Goal: Transaction & Acquisition: Purchase product/service

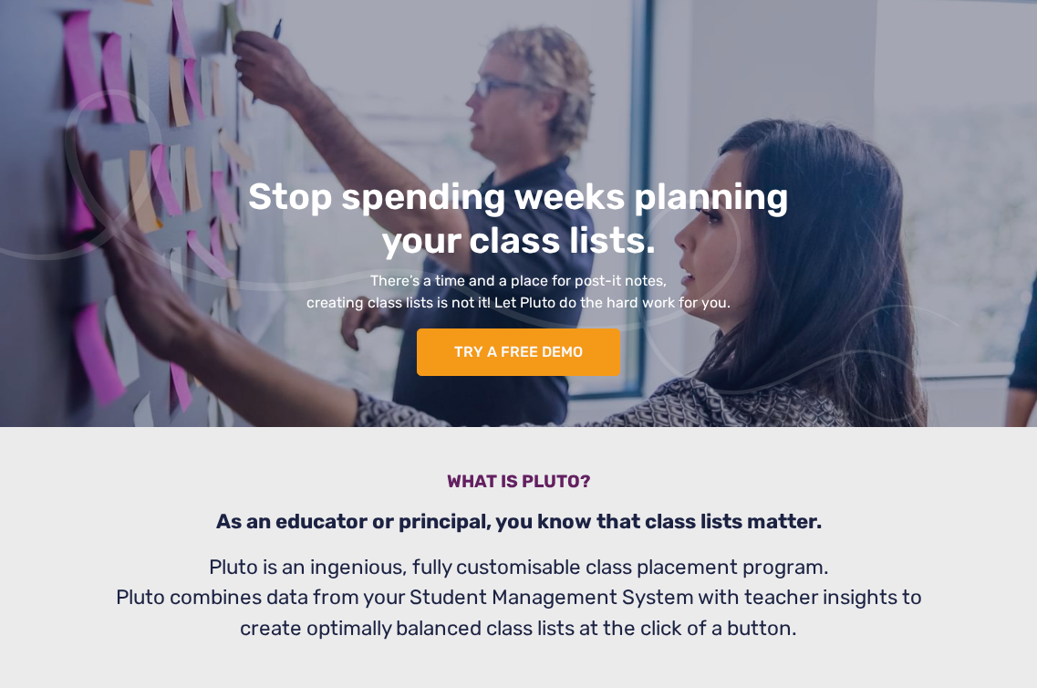
scroll to position [148, 0]
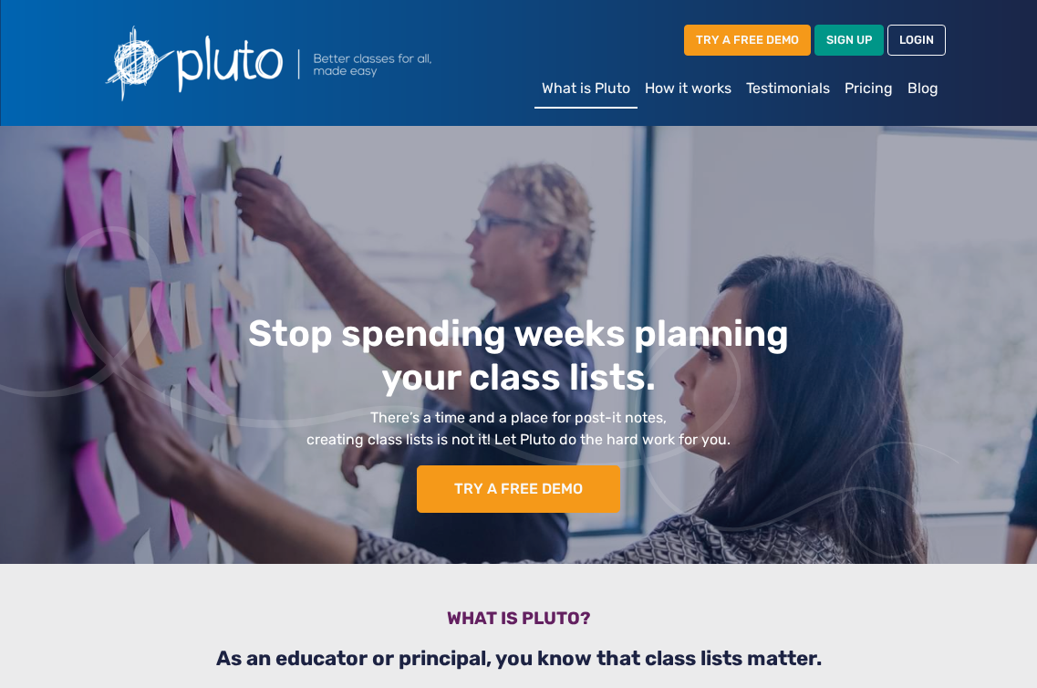
click at [871, 87] on link "Pricing" at bounding box center [869, 88] width 63 height 36
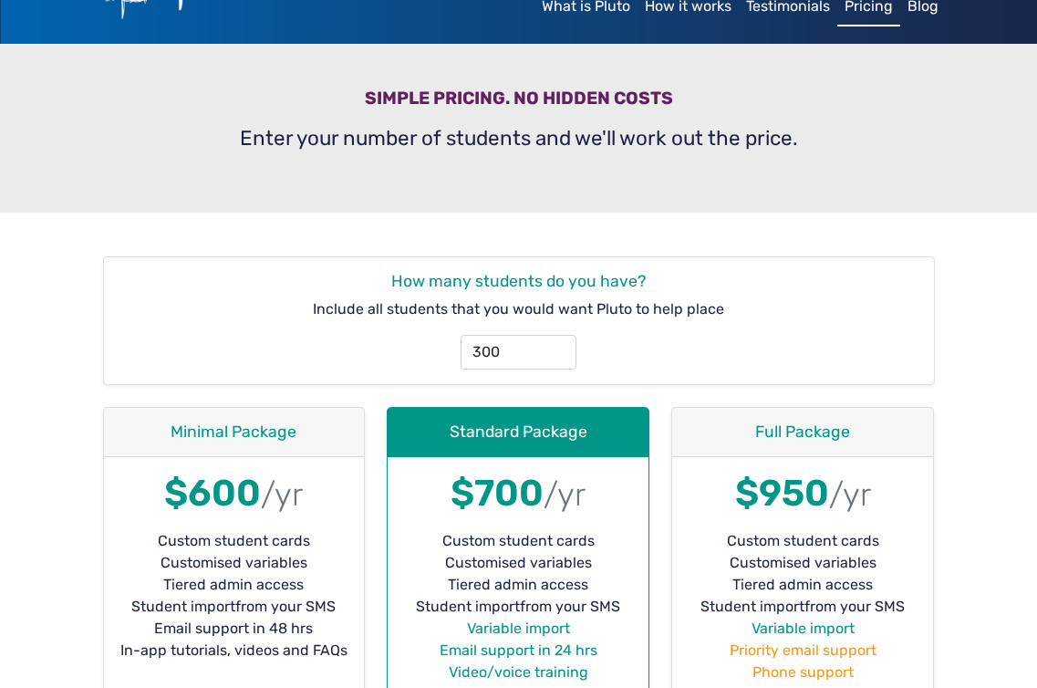
scroll to position [83, 0]
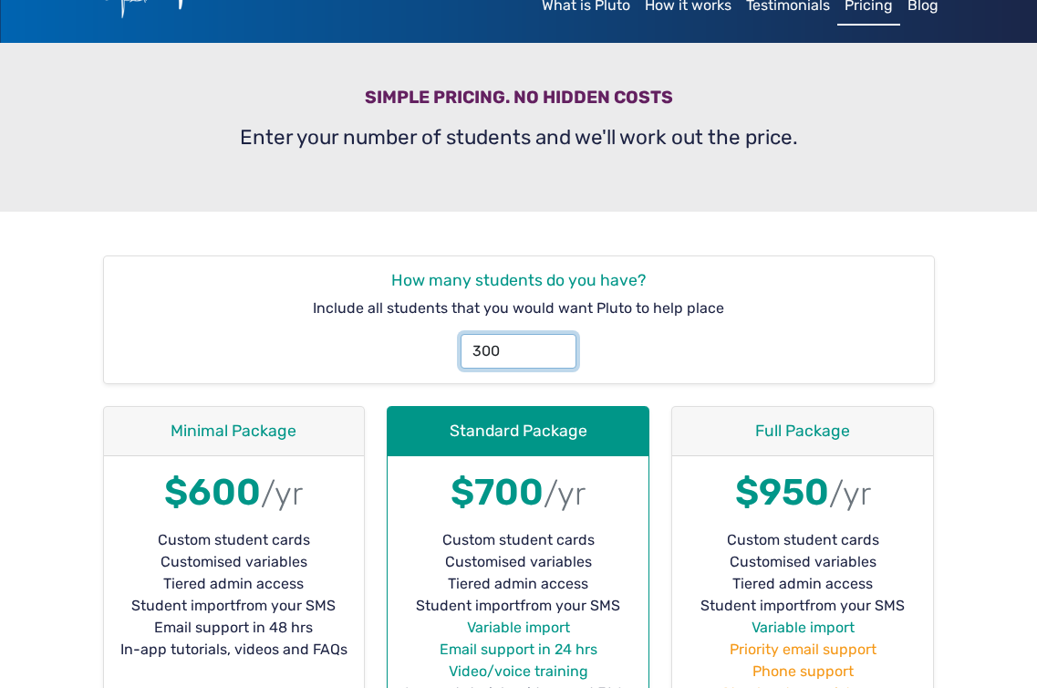
click at [501, 354] on input "300" at bounding box center [518, 351] width 115 height 35
click at [560, 351] on input "299" at bounding box center [518, 351] width 115 height 35
click at [560, 351] on input "298" at bounding box center [518, 351] width 115 height 35
click at [558, 365] on input "298" at bounding box center [518, 351] width 115 height 35
click at [558, 359] on input "297" at bounding box center [518, 351] width 115 height 35
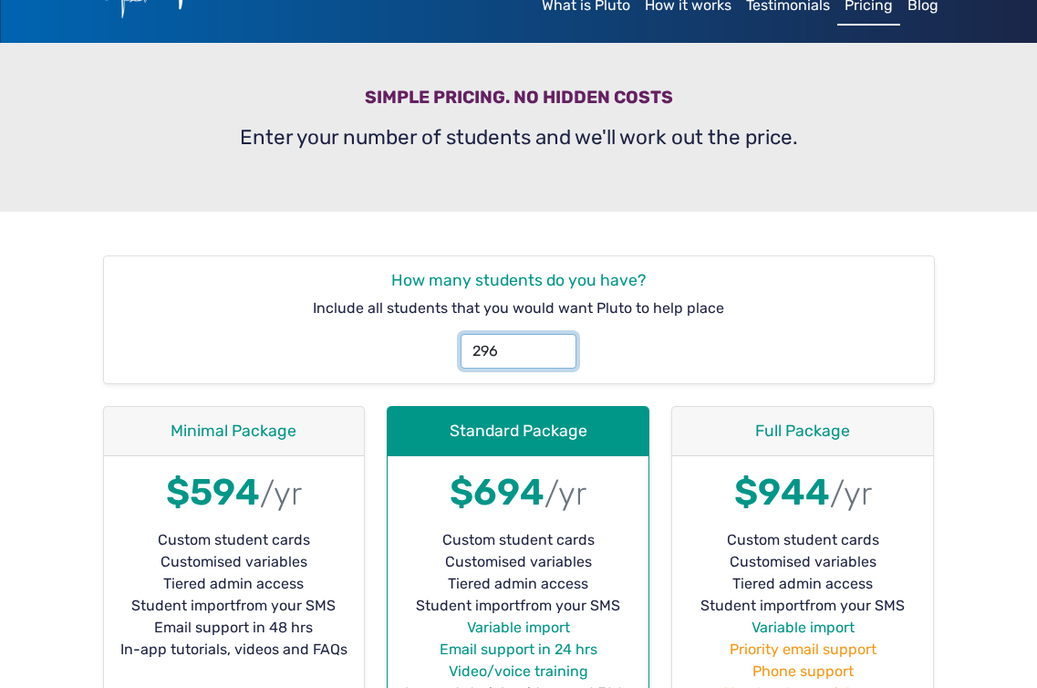
click at [558, 359] on input "296" at bounding box center [518, 351] width 115 height 35
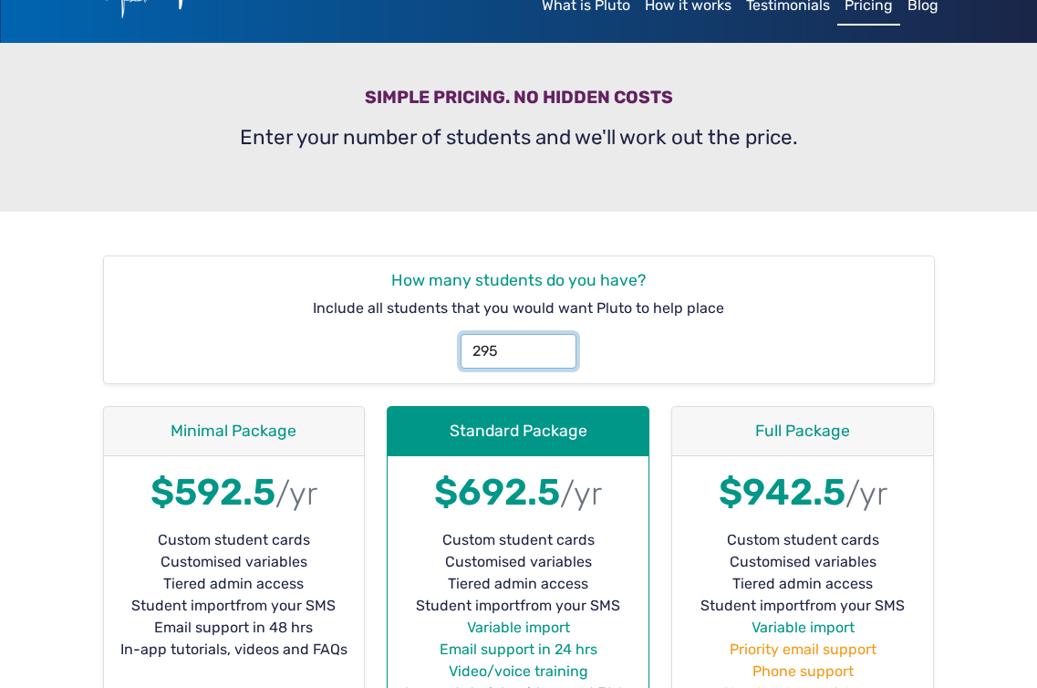
click at [558, 359] on input "295" at bounding box center [518, 351] width 115 height 35
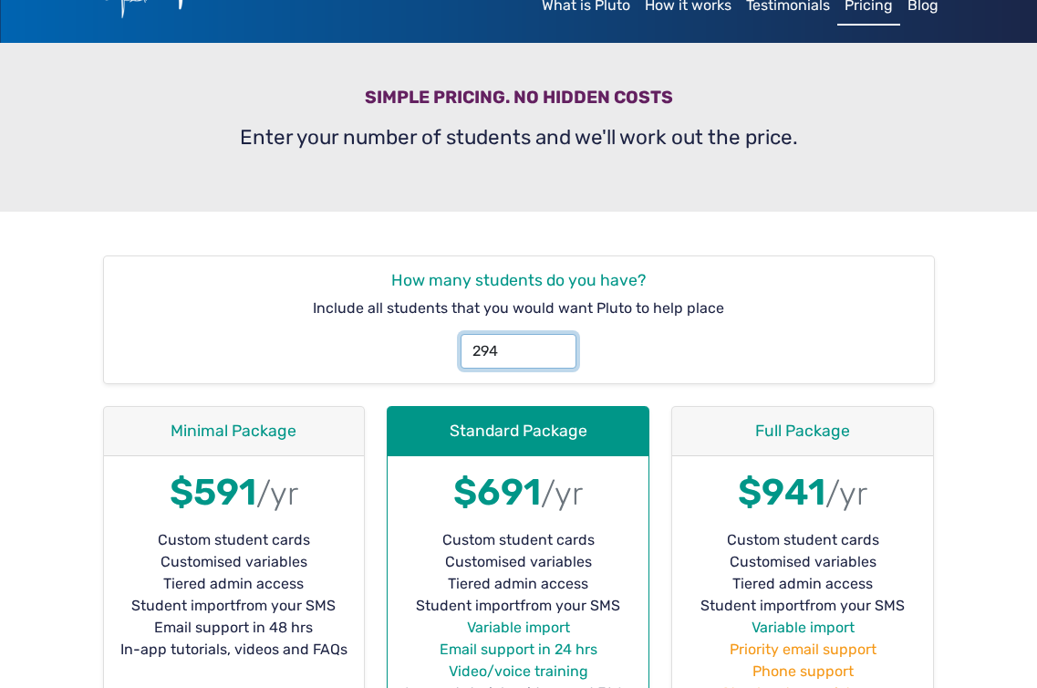
click at [558, 359] on input "294" at bounding box center [518, 351] width 115 height 35
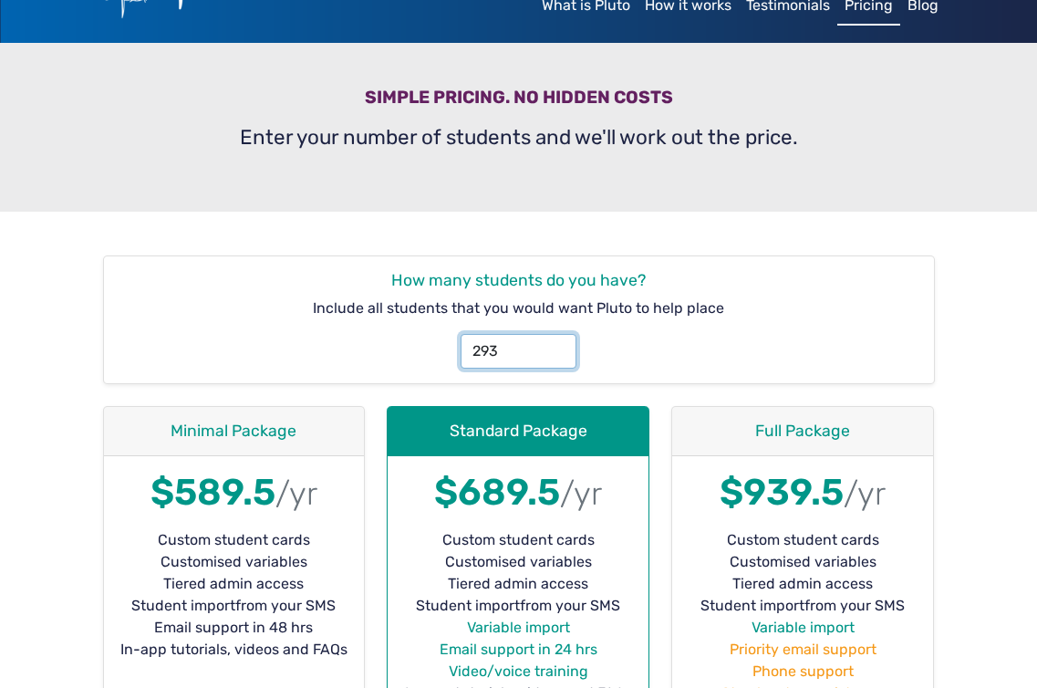
click at [558, 359] on input "293" at bounding box center [518, 351] width 115 height 35
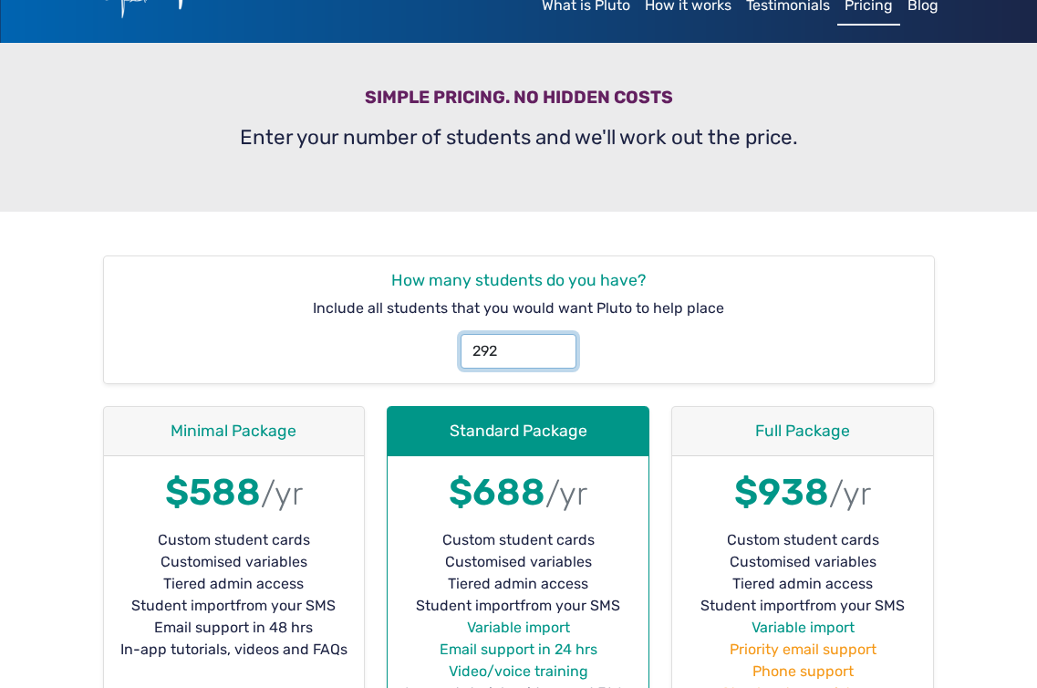
click at [558, 359] on input "292" at bounding box center [518, 351] width 115 height 35
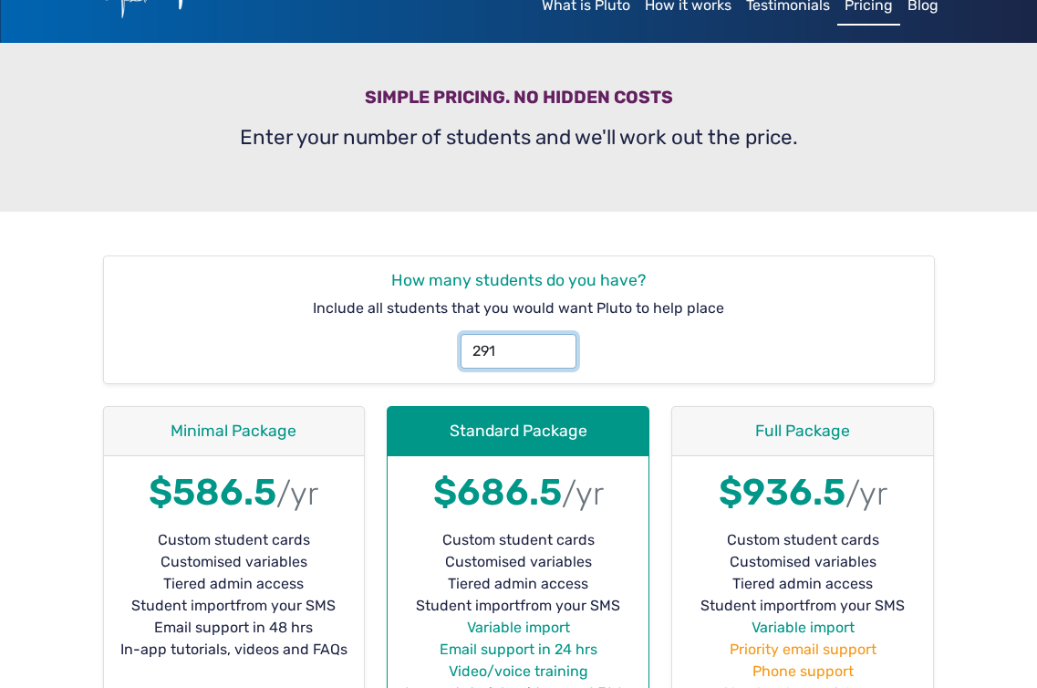
click at [558, 359] on input "291" at bounding box center [518, 351] width 115 height 35
type input "2"
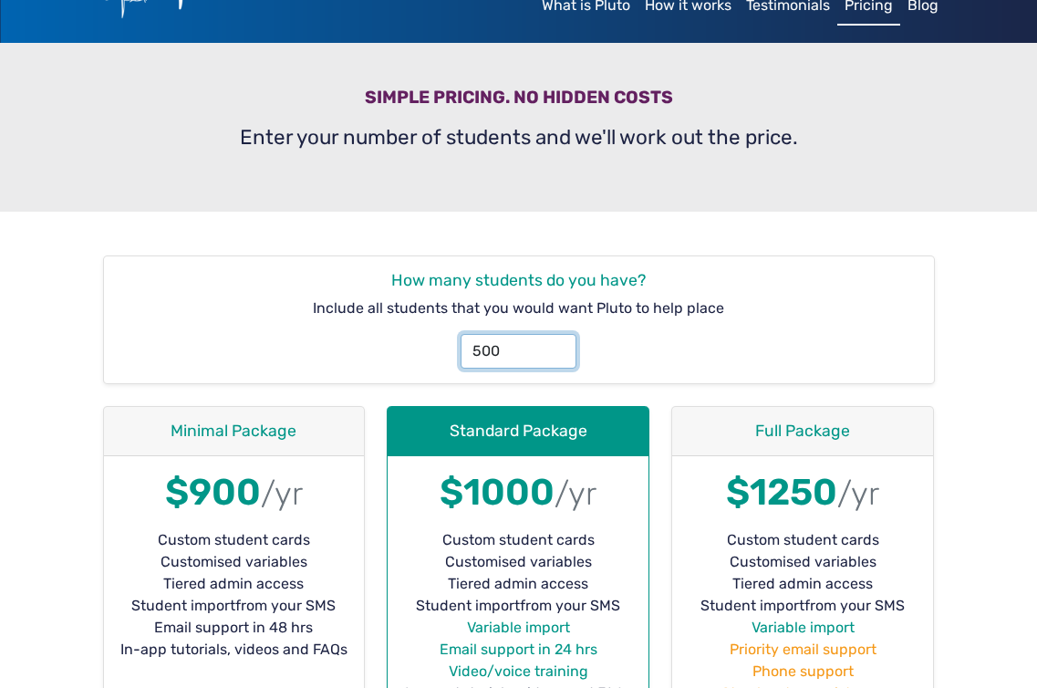
type input "500"
click at [745, 348] on div "500" at bounding box center [519, 343] width 823 height 49
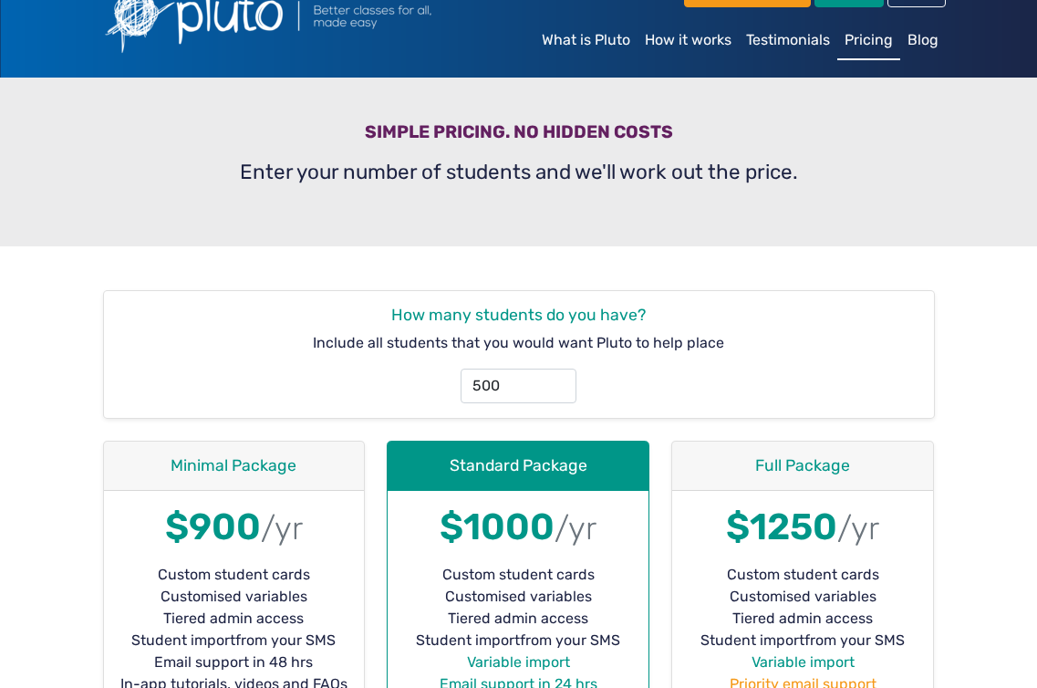
scroll to position [54, 0]
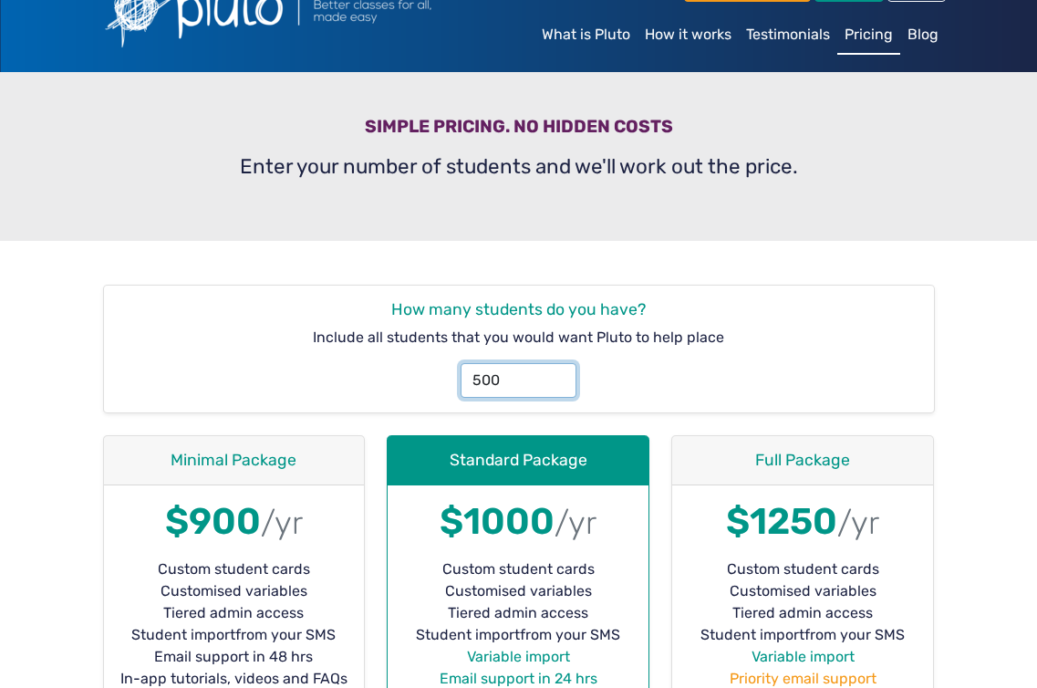
click at [511, 378] on input "500" at bounding box center [518, 380] width 115 height 35
click at [843, 297] on div "How many students do you have? Include all students that you would want Pluto t…" at bounding box center [519, 349] width 830 height 127
click at [909, 110] on div "Simple pricing. No hidden costs Enter your number of students and we'll work ou…" at bounding box center [519, 156] width 876 height 169
